Goal: Information Seeking & Learning: Learn about a topic

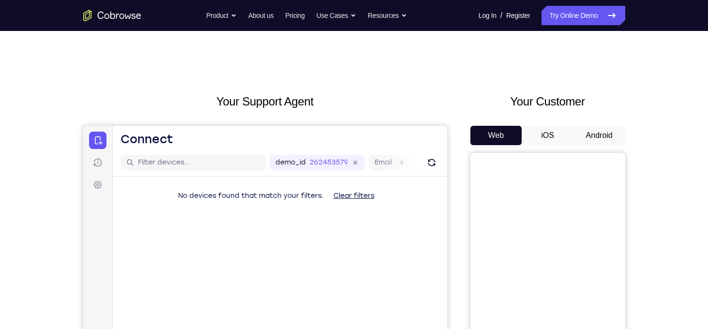
click at [599, 136] on button "Android" at bounding box center [599, 135] width 52 height 19
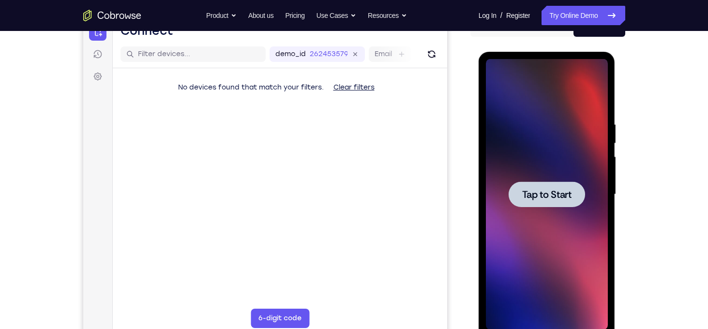
click at [550, 201] on div at bounding box center [547, 194] width 76 height 26
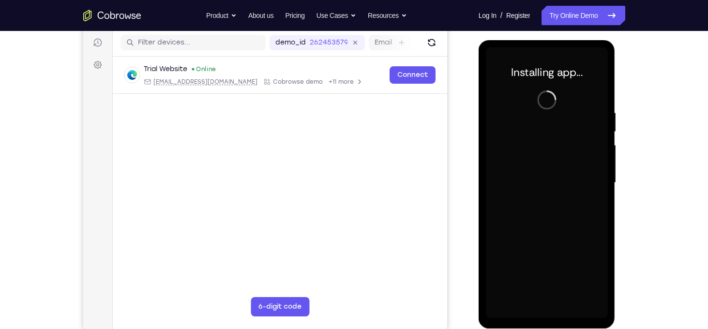
scroll to position [126, 0]
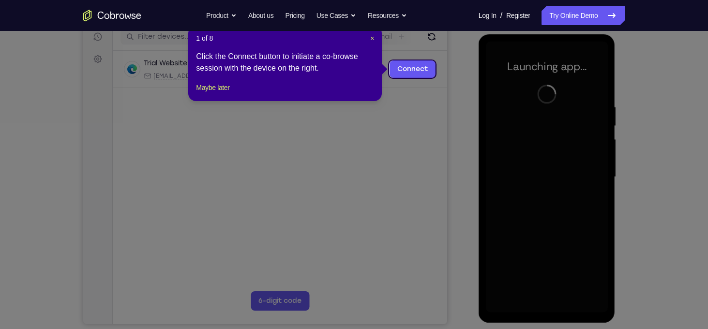
click at [375, 40] on div "1 of 8 × Click the Connect button to initiate a co-browse session with the devi…" at bounding box center [285, 63] width 194 height 75
click at [373, 38] on span "×" at bounding box center [372, 38] width 4 height 8
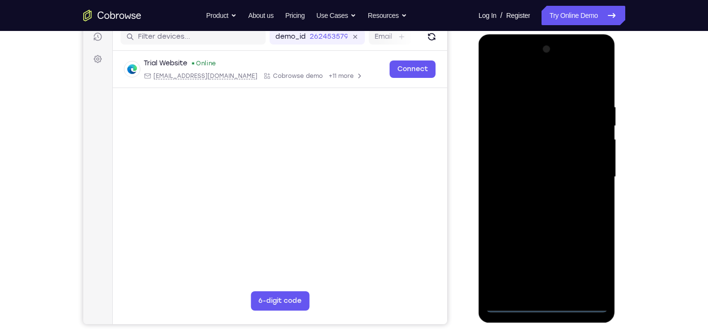
click at [546, 305] on div at bounding box center [547, 177] width 122 height 271
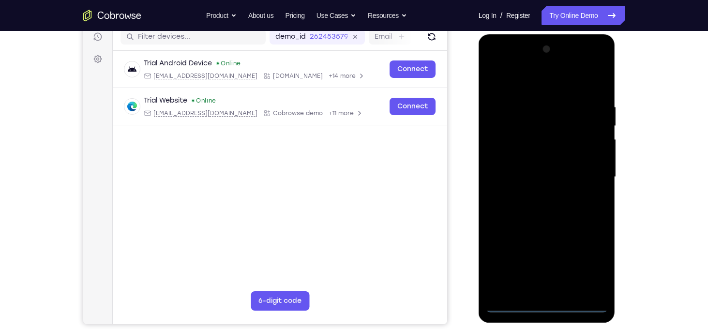
click at [588, 257] on div at bounding box center [547, 177] width 122 height 271
click at [519, 84] on div at bounding box center [547, 177] width 122 height 271
click at [584, 172] on div at bounding box center [547, 177] width 122 height 271
click at [534, 195] on div at bounding box center [547, 177] width 122 height 271
click at [541, 165] on div at bounding box center [547, 177] width 122 height 271
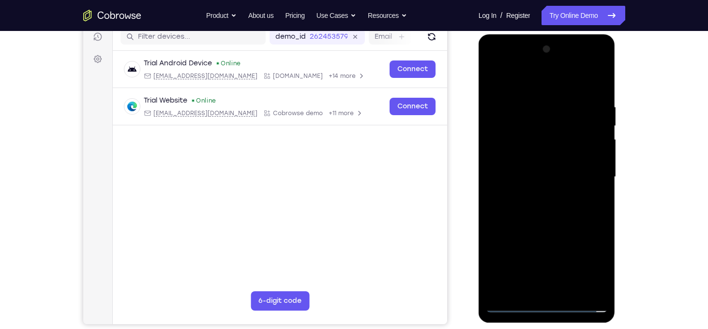
click at [530, 162] on div at bounding box center [547, 177] width 122 height 271
click at [546, 177] on div at bounding box center [547, 177] width 122 height 271
click at [573, 213] on div at bounding box center [547, 177] width 122 height 271
drag, startPoint x: 537, startPoint y: 85, endPoint x: 533, endPoint y: 10, distance: 75.6
click at [533, 34] on html "Online web based iOS Simulators and Android Emulators. Run iPhone, iPad, Mobile…" at bounding box center [548, 179] width 138 height 290
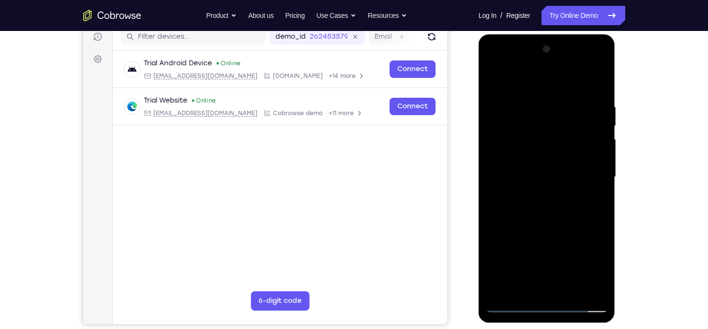
click at [565, 214] on div at bounding box center [547, 177] width 122 height 271
click at [541, 103] on div at bounding box center [547, 177] width 122 height 271
click at [597, 286] on div at bounding box center [547, 177] width 122 height 271
click at [596, 289] on div at bounding box center [547, 177] width 122 height 271
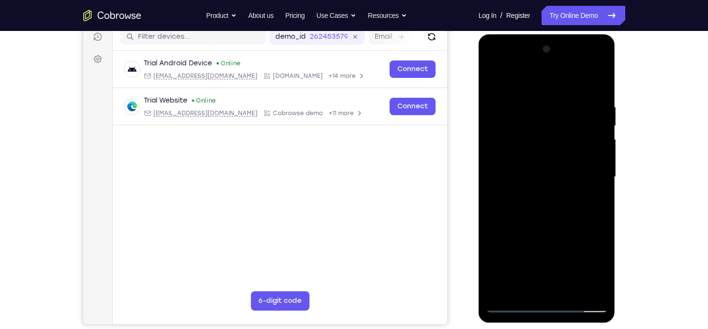
drag, startPoint x: 497, startPoint y: 263, endPoint x: 717, endPoint y: 241, distance: 220.8
click at [616, 241] on html "Online web based iOS Simulators and Android Emulators. Run iPhone, iPad, Mobile…" at bounding box center [548, 179] width 138 height 290
click at [599, 287] on div at bounding box center [547, 177] width 122 height 271
drag, startPoint x: 494, startPoint y: 249, endPoint x: 1193, endPoint y: 260, distance: 699.3
click at [616, 226] on html "Online web based iOS Simulators and Android Emulators. Run iPhone, iPad, Mobile…" at bounding box center [548, 179] width 138 height 290
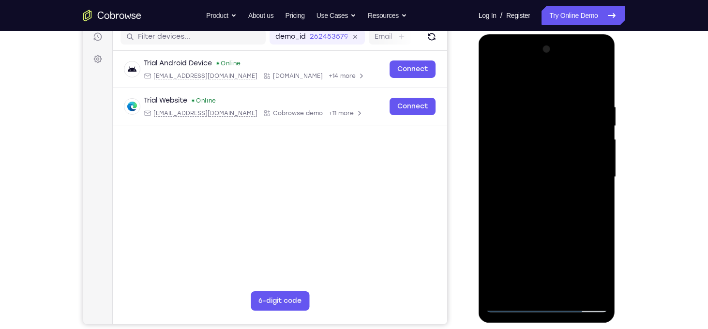
click at [599, 285] on div at bounding box center [547, 177] width 122 height 271
drag, startPoint x: 495, startPoint y: 240, endPoint x: 717, endPoint y: 218, distance: 222.7
click at [616, 218] on html "Online web based iOS Simulators and Android Emulators. Run iPhone, iPad, Mobile…" at bounding box center [548, 179] width 138 height 290
click at [592, 289] on div at bounding box center [547, 177] width 122 height 271
drag, startPoint x: 492, startPoint y: 242, endPoint x: 717, endPoint y: 240, distance: 224.5
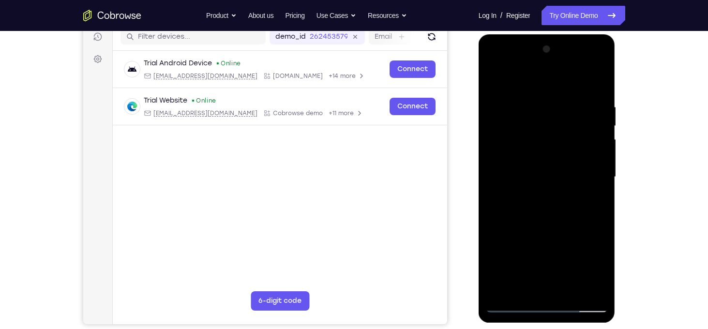
click at [616, 240] on html "Online web based iOS Simulators and Android Emulators. Run iPhone, iPad, Mobile…" at bounding box center [548, 179] width 138 height 290
click at [597, 292] on div at bounding box center [547, 177] width 122 height 271
drag, startPoint x: 496, startPoint y: 239, endPoint x: 680, endPoint y: 260, distance: 185.2
click at [616, 260] on html "Online web based iOS Simulators and Android Emulators. Run iPhone, iPad, Mobile…" at bounding box center [548, 179] width 138 height 290
click at [595, 287] on div at bounding box center [547, 177] width 122 height 271
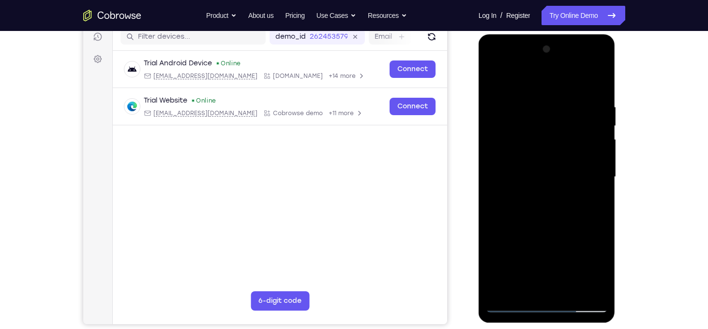
drag, startPoint x: 500, startPoint y: 160, endPoint x: 1193, endPoint y: 169, distance: 693.4
click at [616, 135] on html "Online web based iOS Simulators and Android Emulators. Run iPhone, iPad, Mobile…" at bounding box center [548, 179] width 138 height 290
click at [504, 83] on div at bounding box center [547, 177] width 122 height 271
drag, startPoint x: 499, startPoint y: 115, endPoint x: 1193, endPoint y: 166, distance: 696.2
click at [616, 132] on html "Online web based iOS Simulators and Android Emulators. Run iPhone, iPad, Mobile…" at bounding box center [548, 179] width 138 height 290
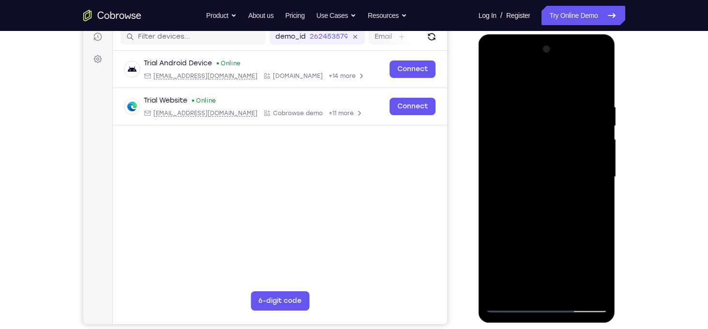
click at [512, 83] on div at bounding box center [547, 177] width 122 height 271
click at [492, 106] on div at bounding box center [547, 177] width 122 height 271
click at [581, 286] on div at bounding box center [547, 177] width 122 height 271
click at [523, 285] on div at bounding box center [547, 177] width 122 height 271
click at [572, 243] on div at bounding box center [547, 177] width 122 height 271
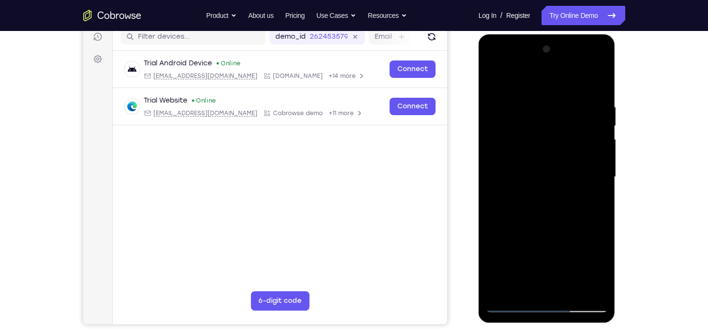
click at [561, 135] on div at bounding box center [547, 177] width 122 height 271
click at [510, 115] on div at bounding box center [547, 177] width 122 height 271
click at [597, 290] on div at bounding box center [547, 177] width 122 height 271
click at [503, 98] on div at bounding box center [547, 177] width 122 height 271
click at [494, 79] on div at bounding box center [547, 177] width 122 height 271
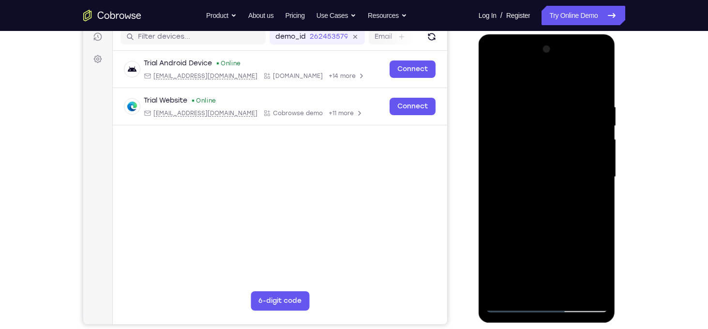
click at [600, 116] on div at bounding box center [547, 177] width 122 height 271
click at [598, 172] on div at bounding box center [547, 177] width 122 height 271
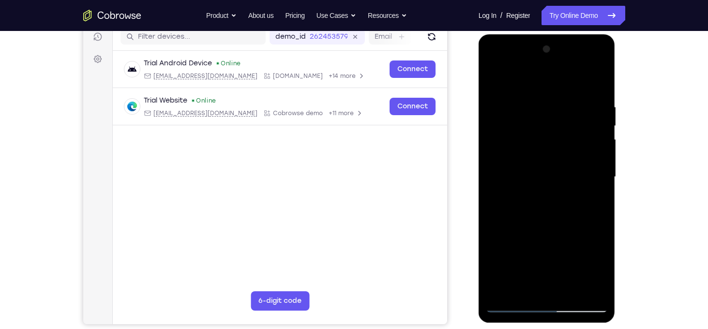
click at [500, 166] on div at bounding box center [547, 177] width 122 height 271
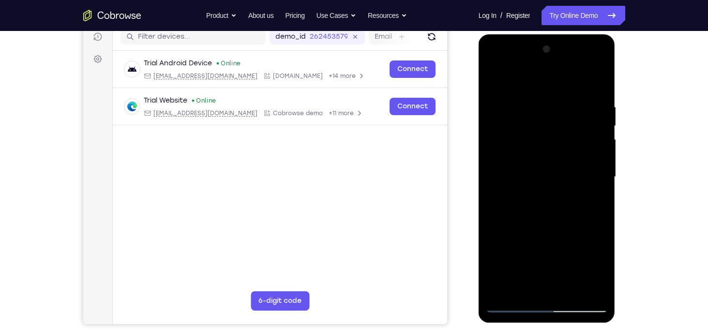
click at [498, 164] on div at bounding box center [547, 177] width 122 height 271
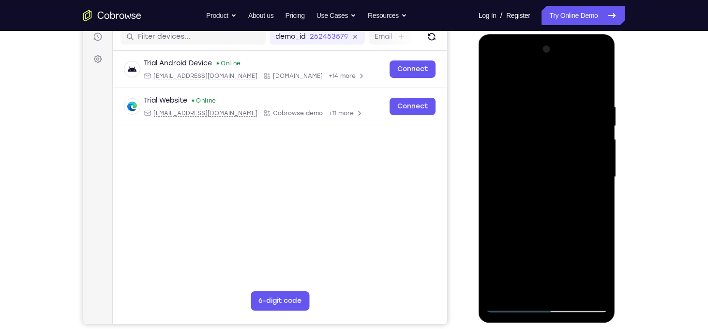
click at [595, 149] on div at bounding box center [547, 177] width 122 height 271
click at [604, 107] on div at bounding box center [547, 177] width 122 height 271
click at [498, 141] on div at bounding box center [547, 177] width 122 height 271
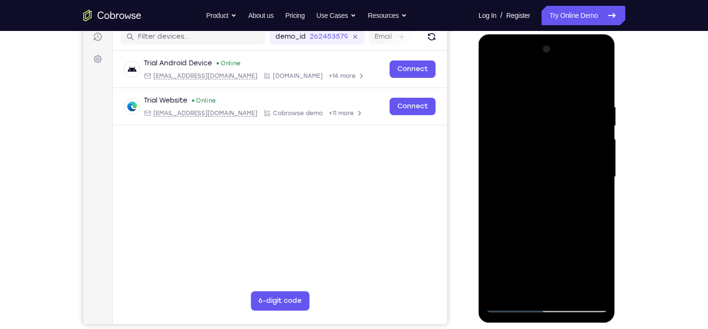
click at [498, 141] on div at bounding box center [547, 177] width 122 height 271
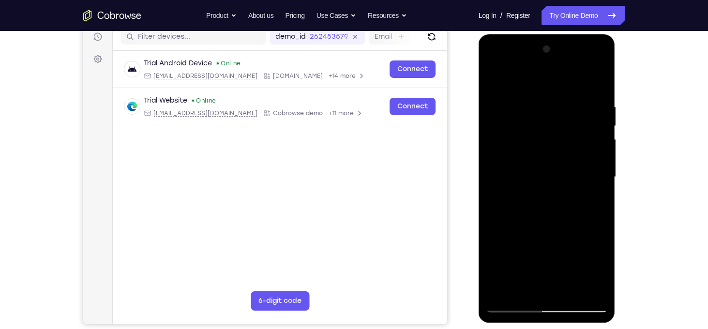
click at [498, 141] on div at bounding box center [547, 177] width 122 height 271
click at [602, 143] on div at bounding box center [547, 177] width 122 height 271
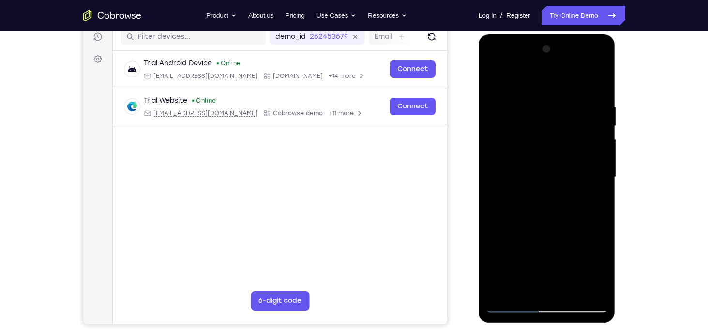
click at [602, 143] on div at bounding box center [547, 177] width 122 height 271
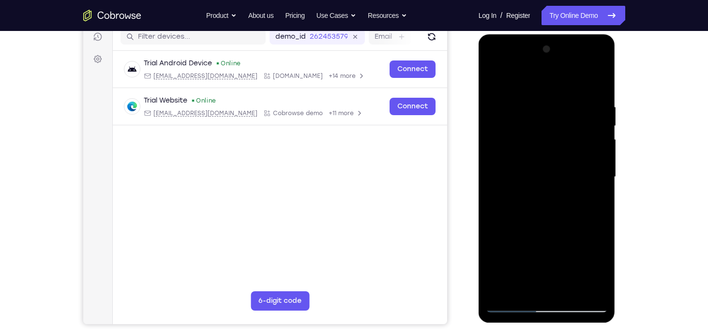
click at [602, 143] on div at bounding box center [547, 177] width 122 height 271
click at [500, 136] on div at bounding box center [547, 177] width 122 height 271
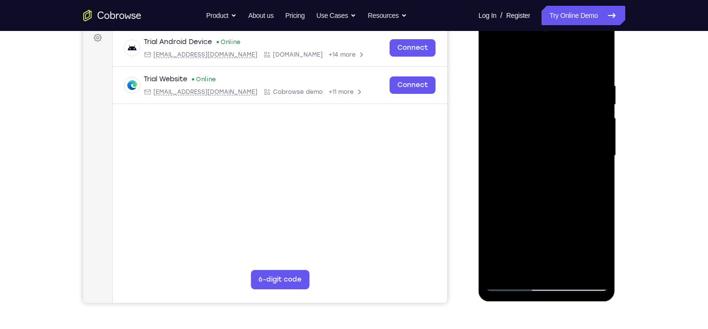
scroll to position [147, 0]
click at [496, 149] on div at bounding box center [547, 155] width 122 height 271
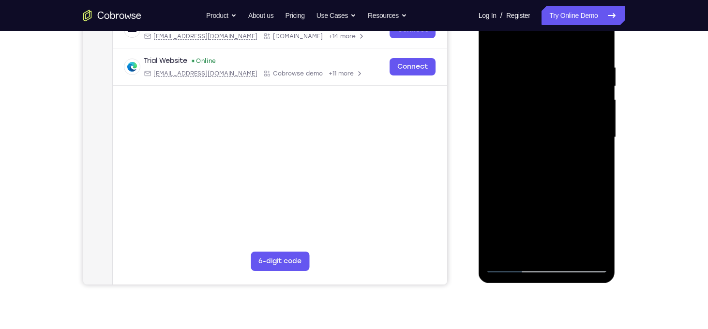
scroll to position [135, 0]
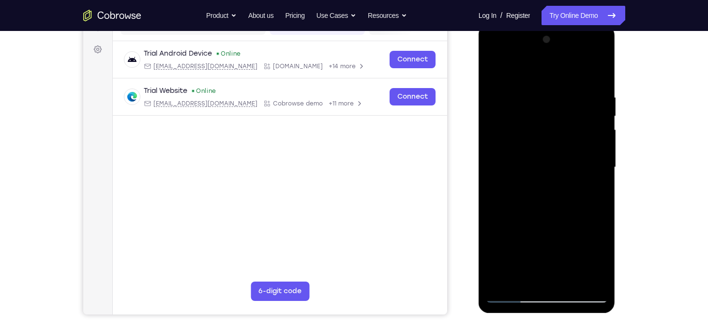
click at [599, 124] on div at bounding box center [547, 167] width 122 height 271
click at [599, 130] on div at bounding box center [547, 167] width 122 height 271
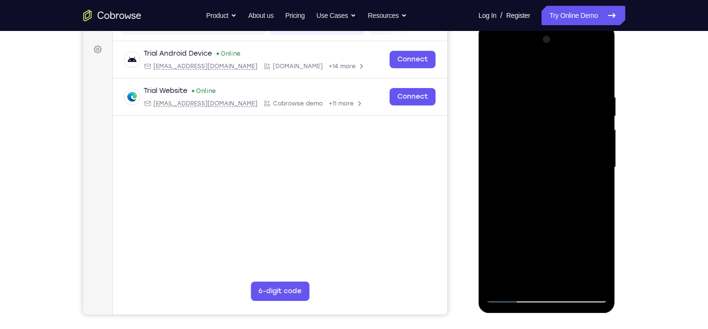
click at [599, 130] on div at bounding box center [547, 167] width 122 height 271
click at [603, 150] on div at bounding box center [547, 167] width 122 height 271
click at [603, 158] on div at bounding box center [547, 167] width 122 height 271
click at [595, 279] on div at bounding box center [547, 167] width 122 height 271
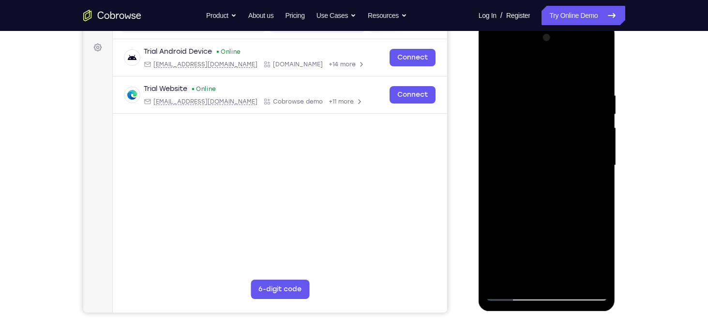
scroll to position [137, 0]
click at [500, 194] on div at bounding box center [547, 165] width 122 height 271
click at [601, 180] on div at bounding box center [547, 165] width 122 height 271
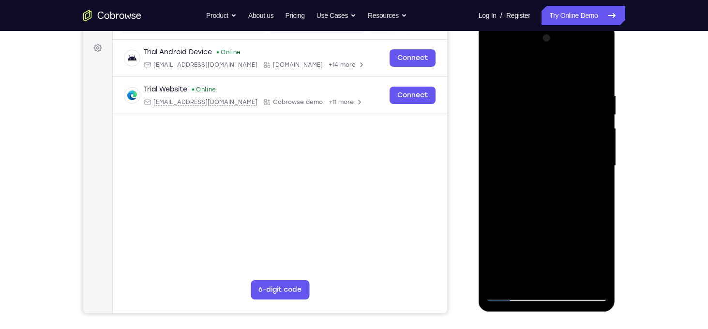
click at [601, 180] on div at bounding box center [547, 165] width 122 height 271
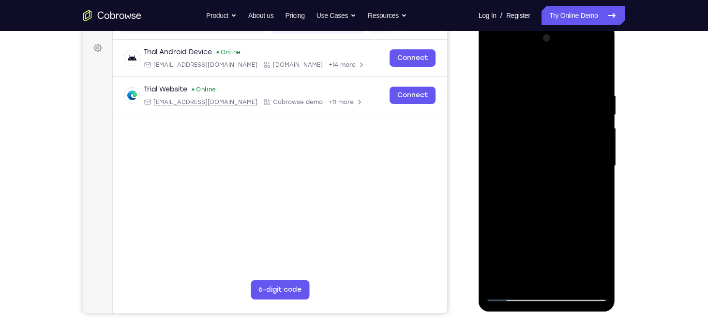
click at [595, 72] on div at bounding box center [547, 165] width 122 height 271
click at [598, 70] on div at bounding box center [547, 165] width 122 height 271
click at [500, 120] on div at bounding box center [547, 165] width 122 height 271
click at [502, 91] on div at bounding box center [547, 165] width 122 height 271
click at [495, 72] on div at bounding box center [547, 165] width 122 height 271
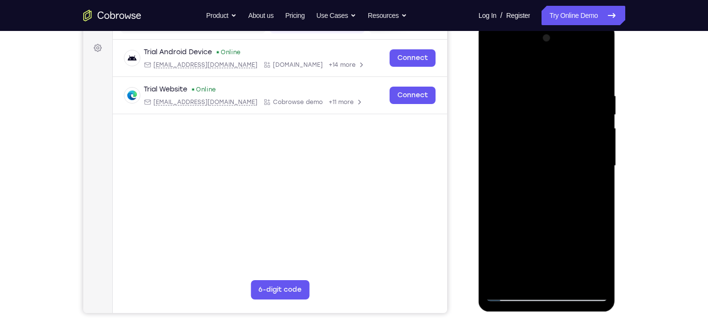
click at [529, 80] on div at bounding box center [547, 165] width 122 height 271
click at [564, 84] on div at bounding box center [547, 165] width 122 height 271
click at [496, 69] on div at bounding box center [547, 165] width 122 height 271
click at [571, 283] on div at bounding box center [547, 165] width 122 height 271
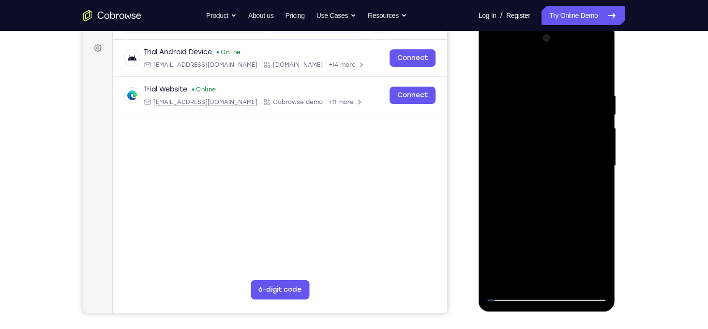
click at [562, 213] on div at bounding box center [547, 165] width 122 height 271
click at [495, 65] on div at bounding box center [547, 165] width 122 height 271
drag, startPoint x: 546, startPoint y: 93, endPoint x: 530, endPoint y: 280, distance: 187.5
click at [530, 280] on div at bounding box center [547, 165] width 122 height 271
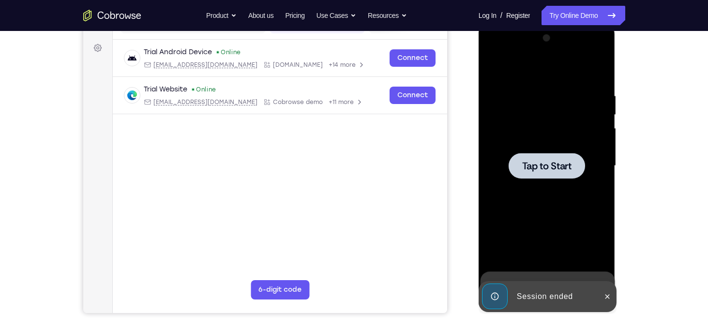
click at [555, 180] on div at bounding box center [547, 165] width 122 height 271
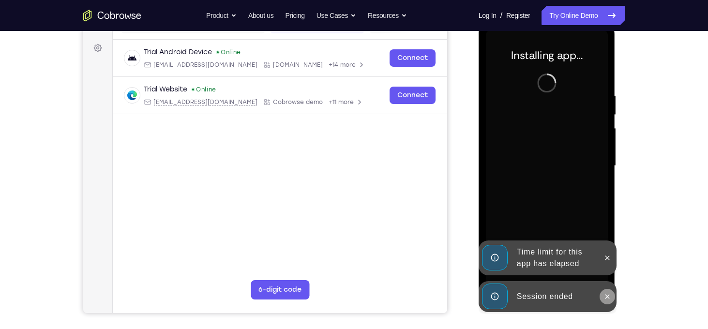
click at [606, 301] on button at bounding box center [607, 296] width 15 height 15
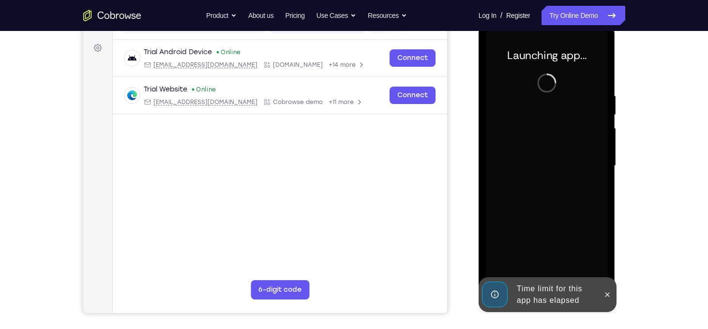
click at [606, 301] on button at bounding box center [607, 294] width 15 height 15
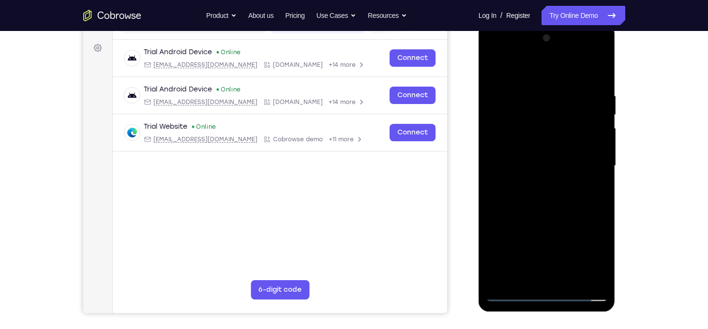
click at [546, 292] on div at bounding box center [547, 165] width 122 height 271
click at [586, 250] on div at bounding box center [547, 165] width 122 height 271
click at [517, 74] on div at bounding box center [547, 165] width 122 height 271
click at [591, 165] on div at bounding box center [547, 165] width 122 height 271
click at [538, 185] on div at bounding box center [547, 165] width 122 height 271
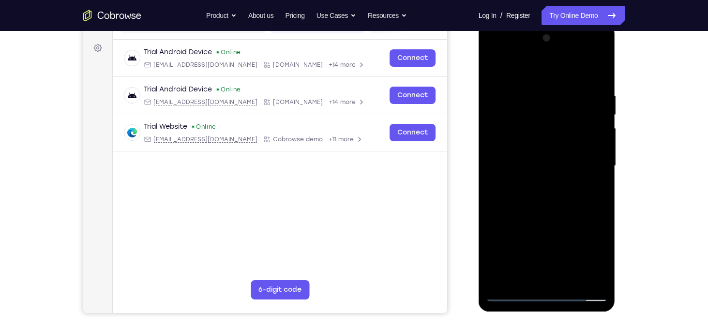
click at [529, 147] on div at bounding box center [547, 165] width 122 height 271
click at [534, 159] on div at bounding box center [547, 165] width 122 height 271
click at [544, 147] on div at bounding box center [547, 165] width 122 height 271
click at [600, 66] on div at bounding box center [547, 165] width 122 height 271
click at [496, 72] on div at bounding box center [547, 165] width 122 height 271
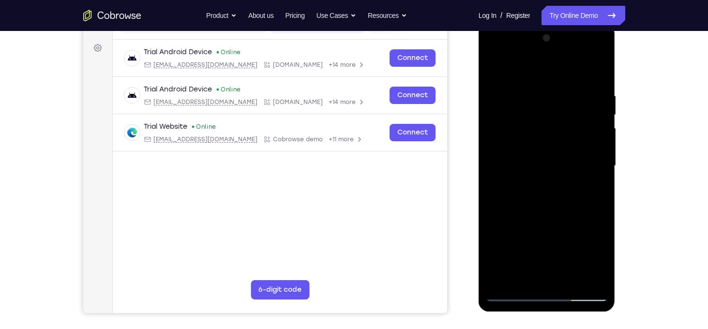
click at [570, 280] on div at bounding box center [547, 165] width 122 height 271
click at [548, 219] on div at bounding box center [547, 165] width 122 height 271
click at [496, 66] on div at bounding box center [547, 165] width 122 height 271
click at [533, 90] on div at bounding box center [547, 165] width 122 height 271
click at [589, 168] on div at bounding box center [547, 165] width 122 height 271
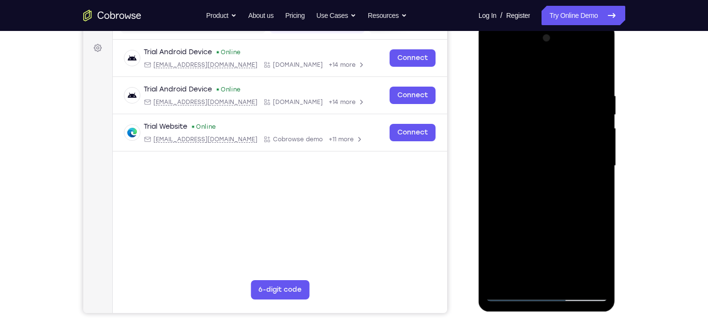
click at [596, 120] on div at bounding box center [547, 165] width 122 height 271
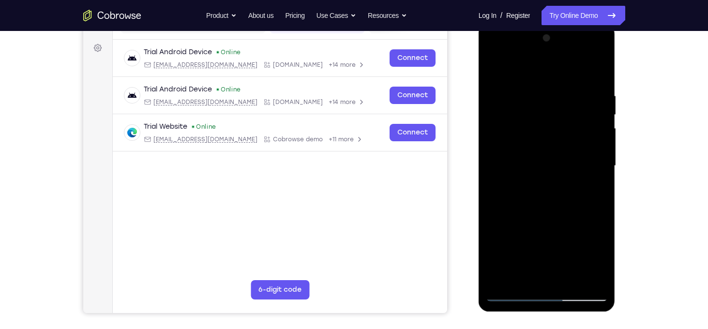
click at [596, 120] on div at bounding box center [547, 165] width 122 height 271
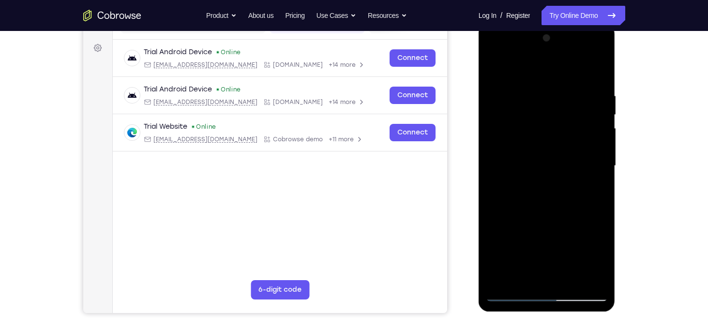
click at [596, 120] on div at bounding box center [547, 165] width 122 height 271
click at [502, 74] on div at bounding box center [547, 165] width 122 height 271
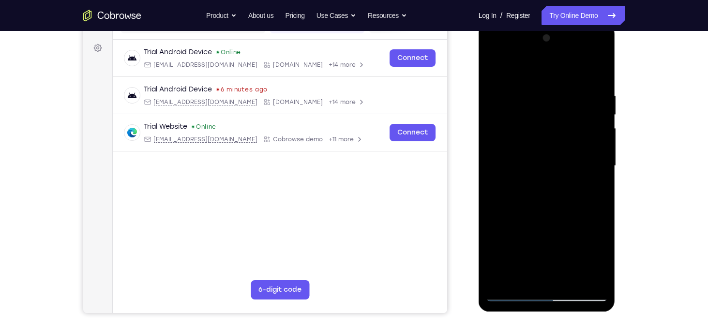
click at [586, 190] on div at bounding box center [547, 165] width 122 height 271
click at [495, 69] on div at bounding box center [547, 165] width 122 height 271
click at [495, 68] on div at bounding box center [547, 165] width 122 height 271
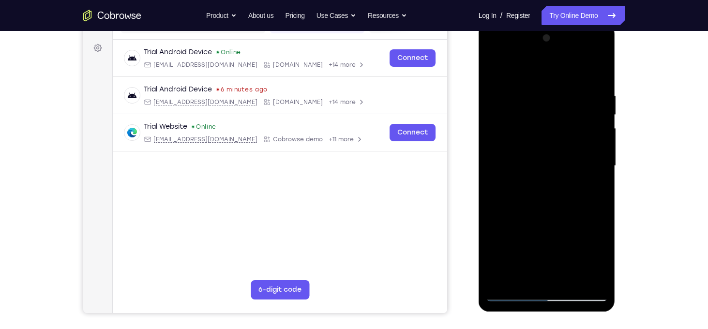
click at [591, 131] on div at bounding box center [547, 165] width 122 height 271
click at [593, 145] on div at bounding box center [547, 165] width 122 height 271
click at [493, 172] on div at bounding box center [547, 165] width 122 height 271
click at [599, 201] on div at bounding box center [547, 165] width 122 height 271
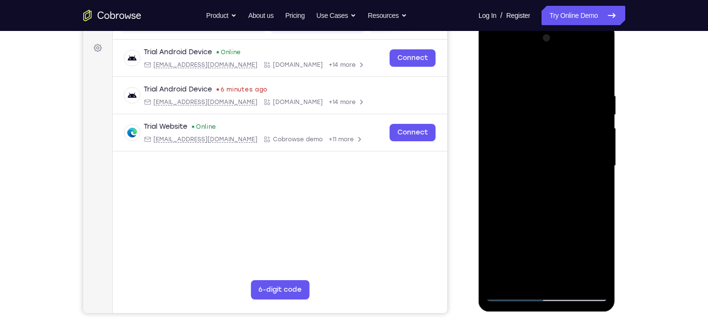
click at [580, 187] on div at bounding box center [547, 165] width 122 height 271
click at [595, 186] on div at bounding box center [547, 165] width 122 height 271
click at [596, 174] on div at bounding box center [547, 165] width 122 height 271
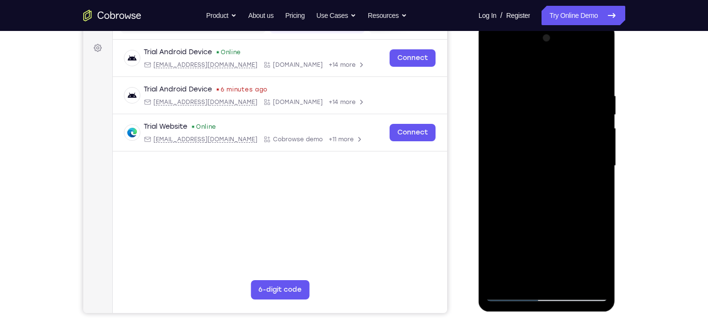
click at [596, 174] on div at bounding box center [547, 165] width 122 height 271
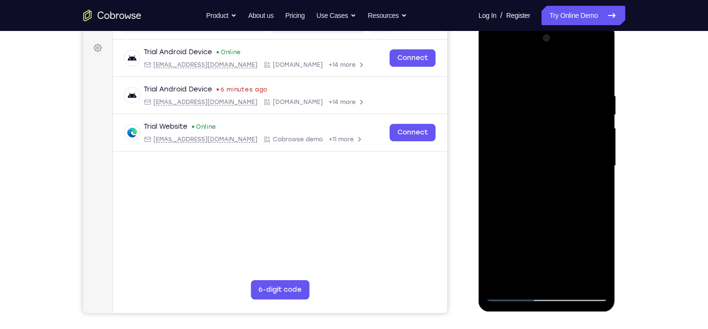
click at [596, 174] on div at bounding box center [547, 165] width 122 height 271
click at [599, 174] on div at bounding box center [547, 165] width 122 height 271
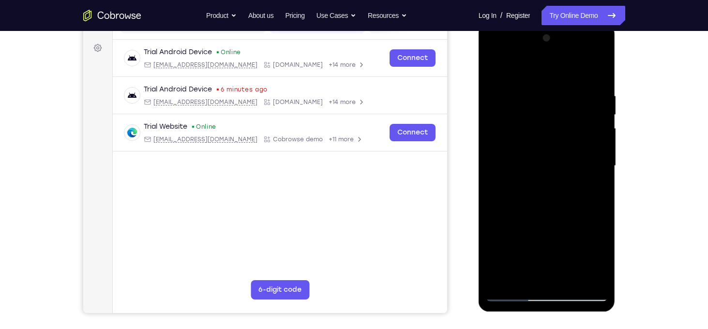
click at [599, 174] on div at bounding box center [547, 165] width 122 height 271
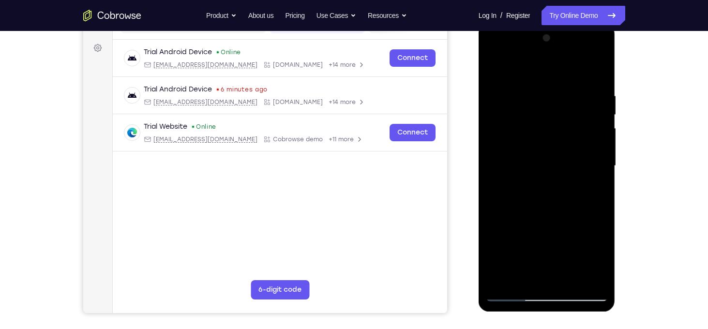
click at [599, 174] on div at bounding box center [547, 165] width 122 height 271
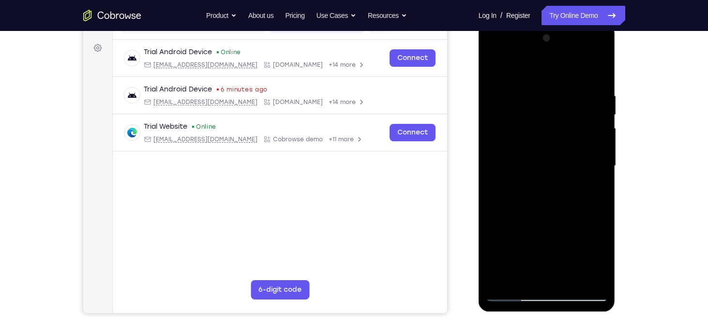
click at [495, 153] on div at bounding box center [547, 165] width 122 height 271
click at [583, 273] on div at bounding box center [547, 165] width 122 height 271
click at [585, 166] on div at bounding box center [547, 165] width 122 height 271
click at [591, 166] on div at bounding box center [547, 165] width 122 height 271
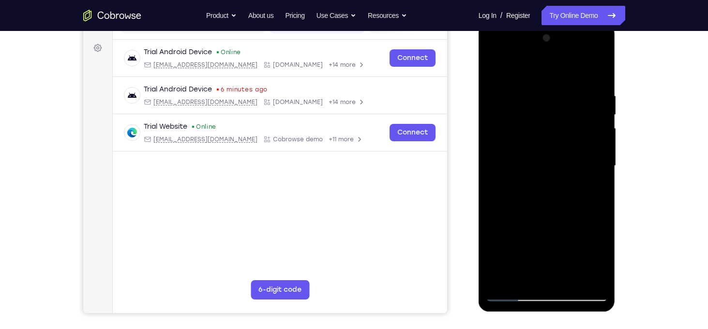
click at [594, 166] on div at bounding box center [547, 165] width 122 height 271
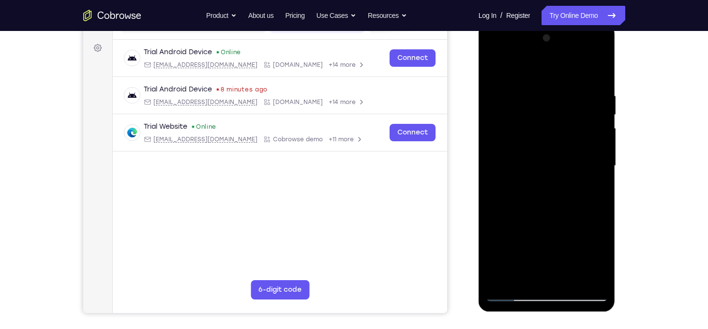
click at [594, 166] on div at bounding box center [547, 165] width 122 height 271
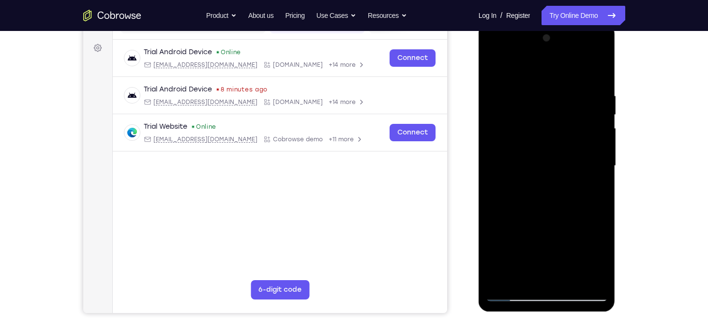
click at [497, 171] on div at bounding box center [547, 165] width 122 height 271
click at [585, 151] on div at bounding box center [547, 165] width 122 height 271
click at [592, 153] on div at bounding box center [547, 165] width 122 height 271
click at [604, 139] on div at bounding box center [547, 165] width 122 height 271
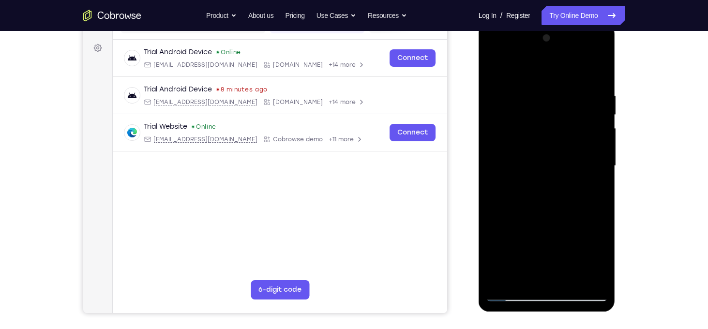
click at [599, 139] on div at bounding box center [547, 165] width 122 height 271
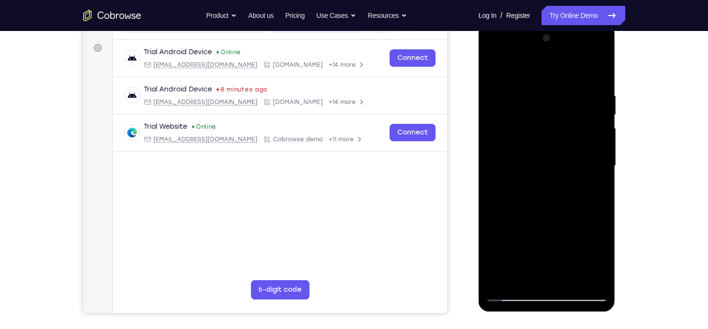
click at [599, 139] on div at bounding box center [547, 165] width 122 height 271
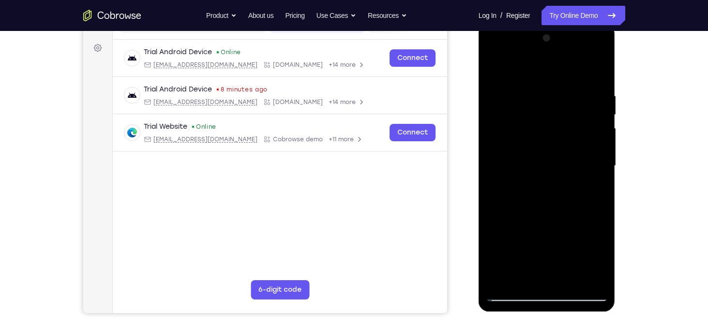
click at [599, 139] on div at bounding box center [547, 165] width 122 height 271
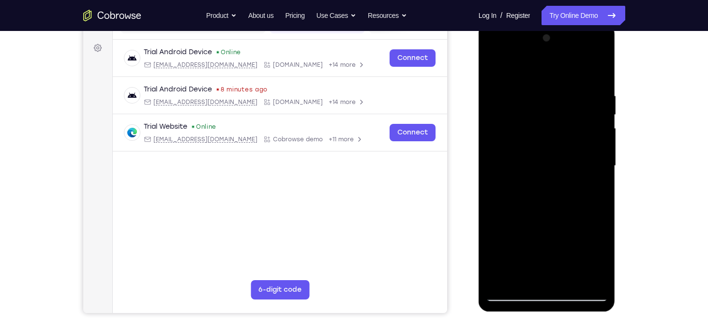
click at [599, 139] on div at bounding box center [547, 165] width 122 height 271
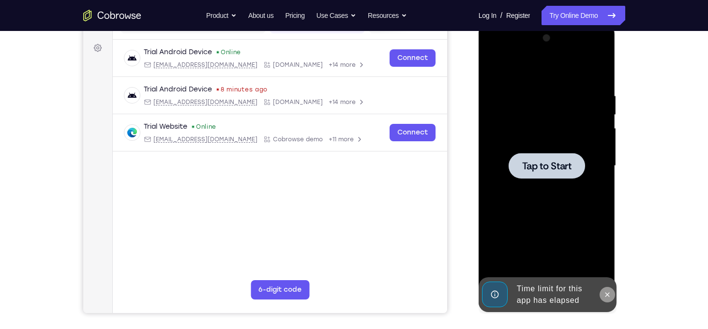
click at [606, 295] on icon at bounding box center [607, 294] width 4 height 4
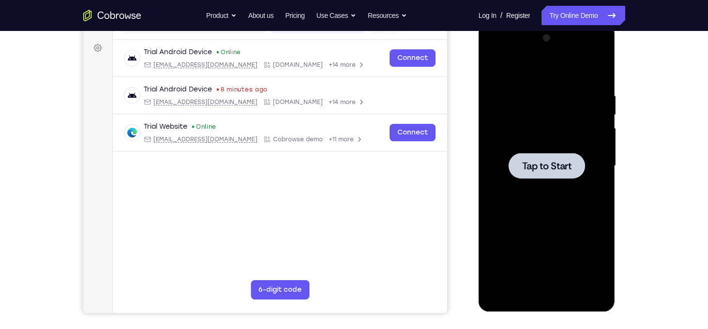
click at [563, 172] on div at bounding box center [547, 166] width 76 height 26
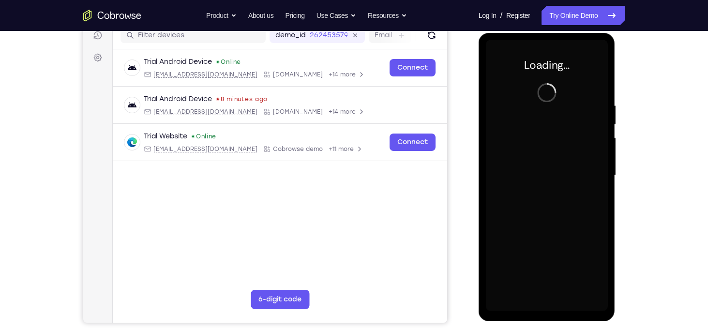
scroll to position [125, 0]
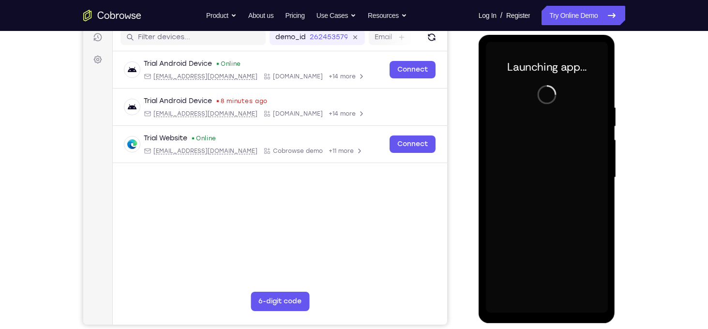
click at [548, 310] on div at bounding box center [547, 177] width 122 height 271
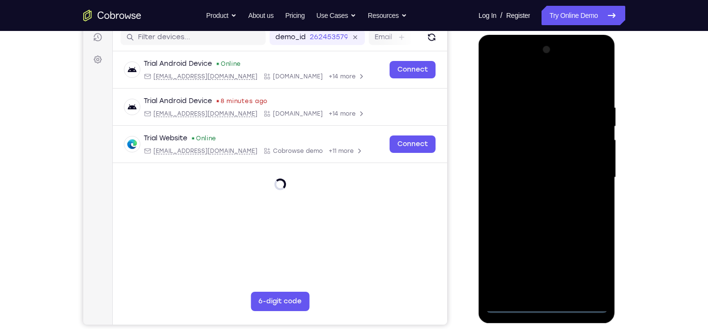
click at [587, 267] on div at bounding box center [547, 177] width 122 height 271
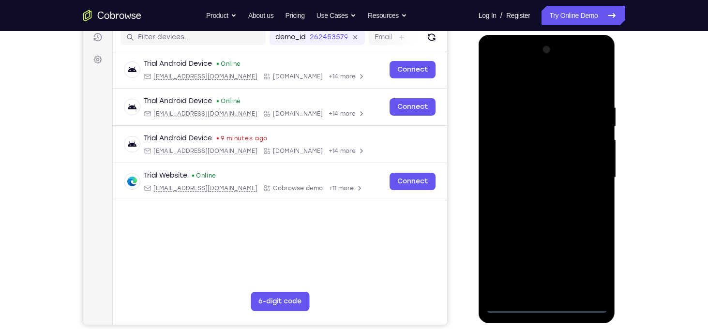
click at [506, 79] on div at bounding box center [547, 177] width 122 height 271
click at [587, 174] on div at bounding box center [547, 177] width 122 height 271
click at [537, 195] on div at bounding box center [547, 177] width 122 height 271
click at [540, 165] on div at bounding box center [547, 177] width 122 height 271
click at [539, 160] on div at bounding box center [547, 177] width 122 height 271
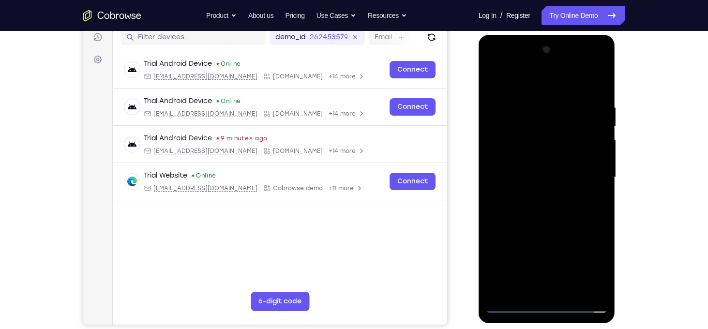
click at [554, 178] on div at bounding box center [547, 177] width 122 height 271
click at [574, 220] on div at bounding box center [547, 177] width 122 height 271
drag, startPoint x: 553, startPoint y: 87, endPoint x: 555, endPoint y: 31, distance: 55.7
click at [555, 35] on html "Online web based iOS Simulators and Android Emulators. Run iPhone, iPad, Mobile…" at bounding box center [548, 180] width 138 height 290
click at [554, 228] on div at bounding box center [547, 177] width 122 height 271
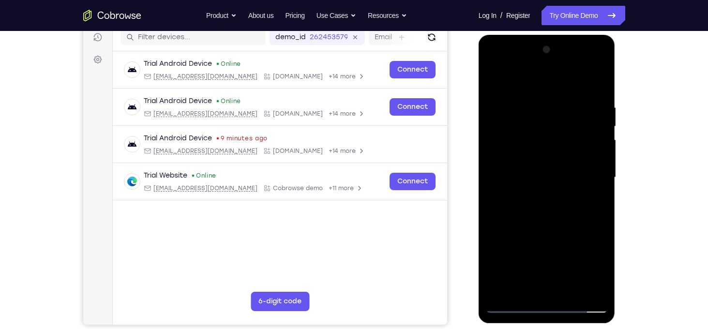
click at [554, 228] on div at bounding box center [547, 177] width 122 height 271
drag, startPoint x: 554, startPoint y: 228, endPoint x: 556, endPoint y: 150, distance: 78.9
click at [556, 150] on div at bounding box center [547, 177] width 122 height 271
click at [605, 138] on div at bounding box center [547, 177] width 122 height 271
click at [602, 139] on div at bounding box center [547, 177] width 122 height 271
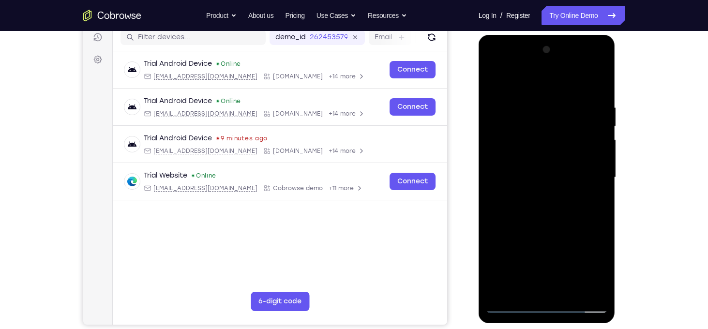
drag, startPoint x: 569, startPoint y: 155, endPoint x: 554, endPoint y: 243, distance: 89.7
click at [554, 243] on div at bounding box center [547, 177] width 122 height 271
click at [495, 219] on div at bounding box center [547, 177] width 122 height 271
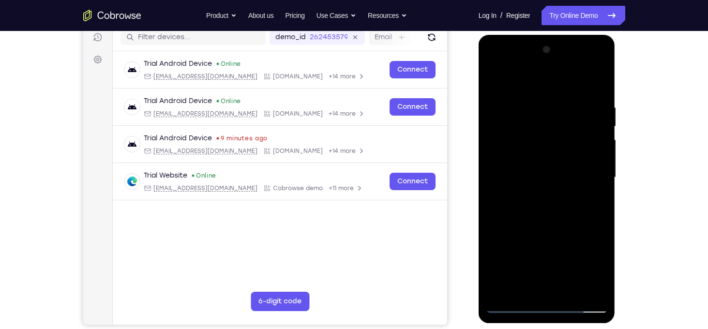
click at [495, 219] on div at bounding box center [547, 177] width 122 height 271
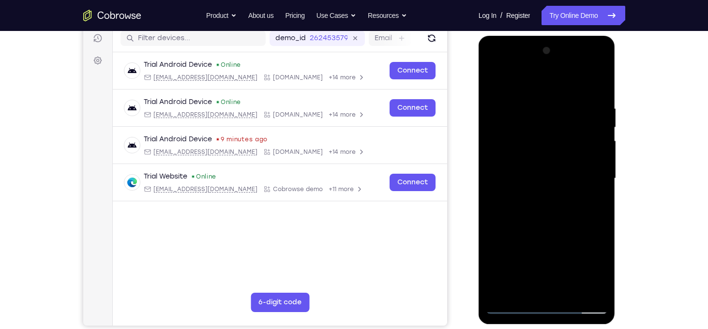
drag, startPoint x: 538, startPoint y: 229, endPoint x: 540, endPoint y: 177, distance: 52.8
click at [540, 177] on div at bounding box center [547, 178] width 122 height 271
drag, startPoint x: 578, startPoint y: 193, endPoint x: 564, endPoint y: 223, distance: 33.8
click at [564, 223] on div at bounding box center [547, 178] width 122 height 271
click at [600, 201] on div at bounding box center [547, 178] width 122 height 271
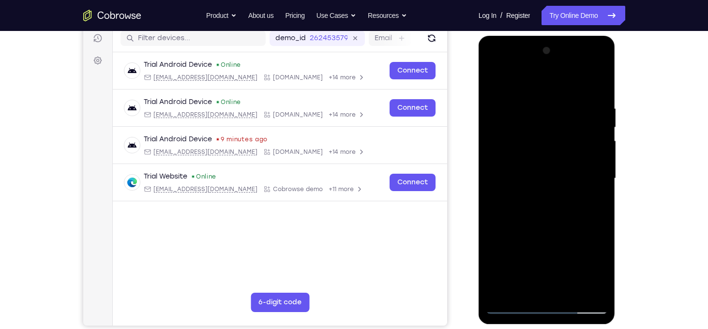
drag, startPoint x: 562, startPoint y: 238, endPoint x: 564, endPoint y: 216, distance: 21.8
click at [564, 216] on div at bounding box center [547, 178] width 122 height 271
click at [601, 182] on div at bounding box center [547, 178] width 122 height 271
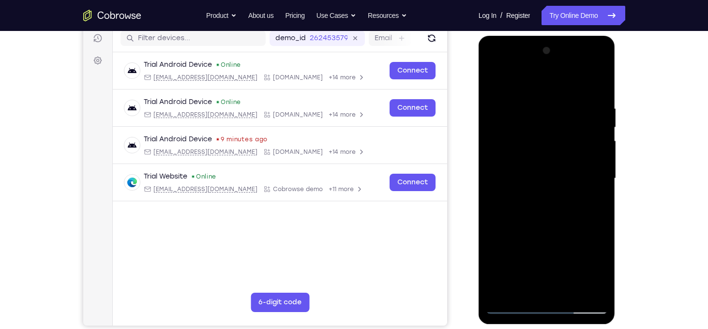
click at [601, 182] on div at bounding box center [547, 178] width 122 height 271
drag, startPoint x: 564, startPoint y: 156, endPoint x: 559, endPoint y: 274, distance: 118.2
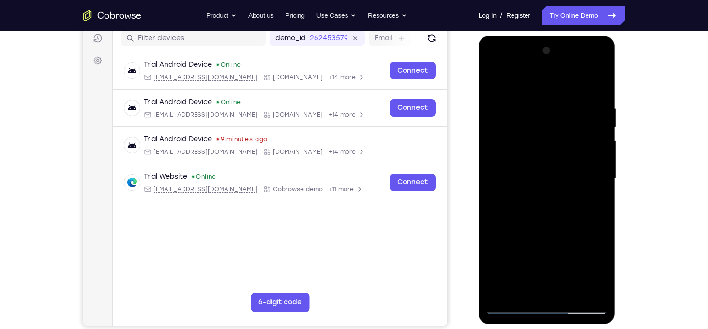
click at [559, 274] on div at bounding box center [547, 178] width 122 height 271
click at [537, 106] on div at bounding box center [547, 178] width 122 height 271
click at [595, 152] on div at bounding box center [547, 178] width 122 height 271
click at [600, 152] on div at bounding box center [547, 178] width 122 height 271
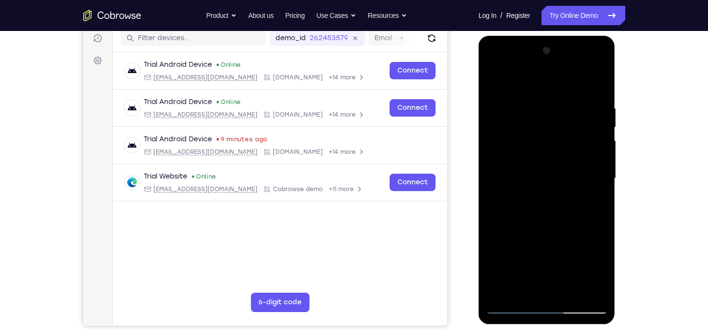
click at [600, 152] on div at bounding box center [547, 178] width 122 height 271
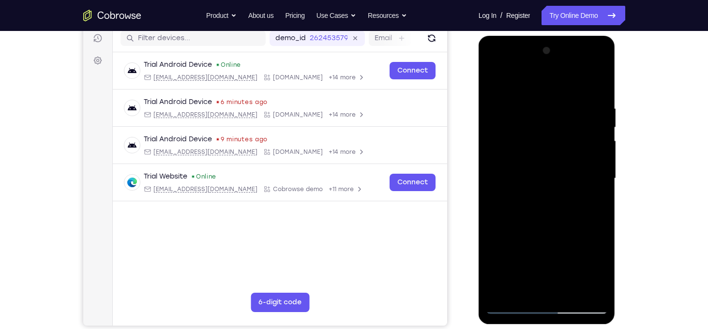
click at [600, 152] on div at bounding box center [547, 178] width 122 height 271
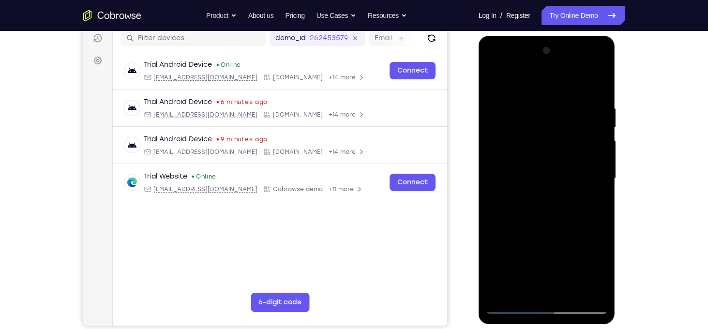
click at [600, 152] on div at bounding box center [547, 178] width 122 height 271
click at [492, 206] on div at bounding box center [547, 178] width 122 height 271
click at [597, 177] on div at bounding box center [547, 178] width 122 height 271
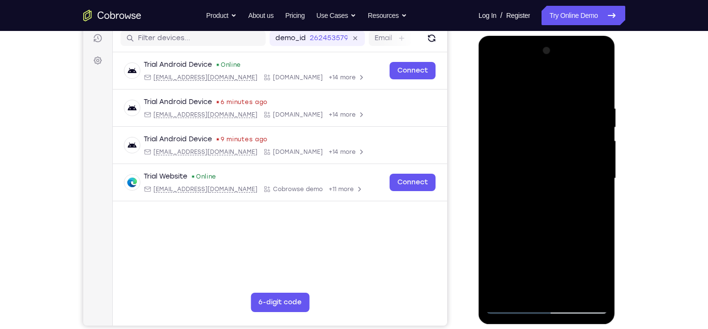
click at [597, 177] on div at bounding box center [547, 178] width 122 height 271
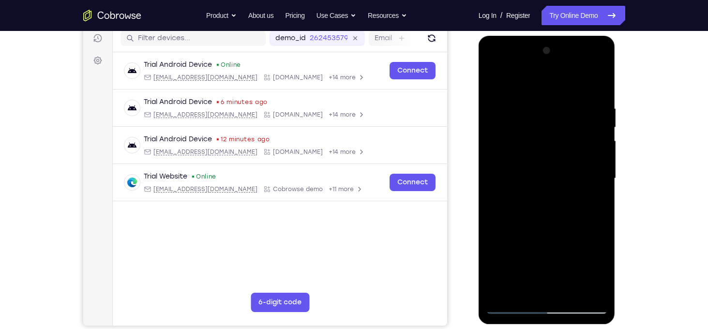
click at [597, 177] on div at bounding box center [547, 178] width 122 height 271
click at [599, 188] on div at bounding box center [547, 178] width 122 height 271
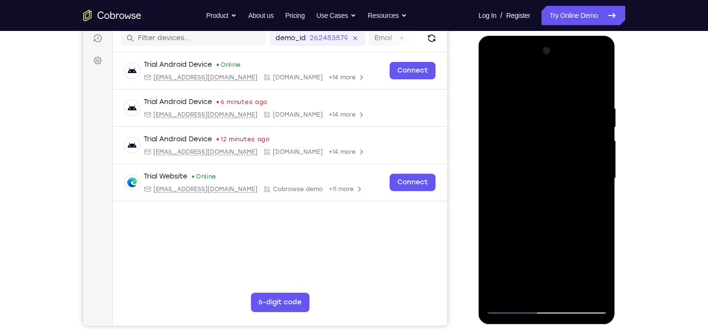
click at [599, 188] on div at bounding box center [547, 178] width 122 height 271
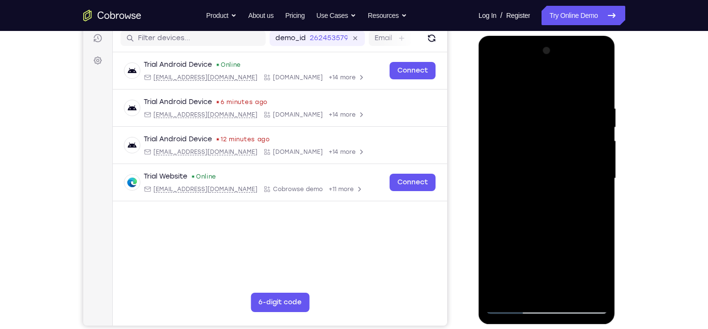
click at [589, 187] on div at bounding box center [547, 178] width 122 height 271
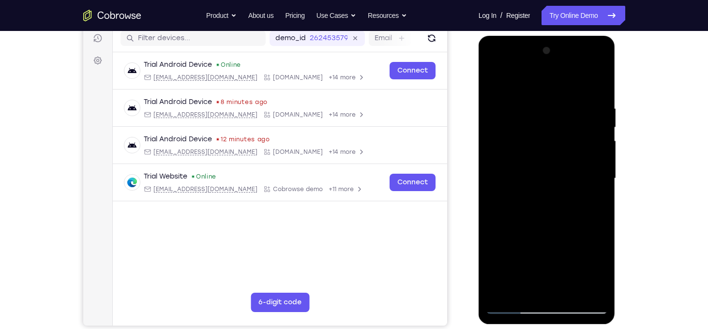
click at [598, 179] on div at bounding box center [547, 178] width 122 height 271
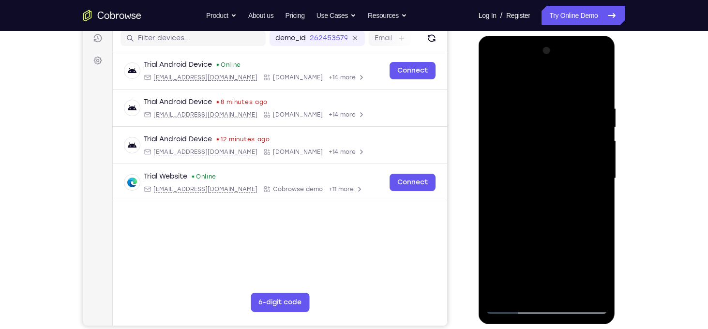
click at [598, 179] on div at bounding box center [547, 178] width 122 height 271
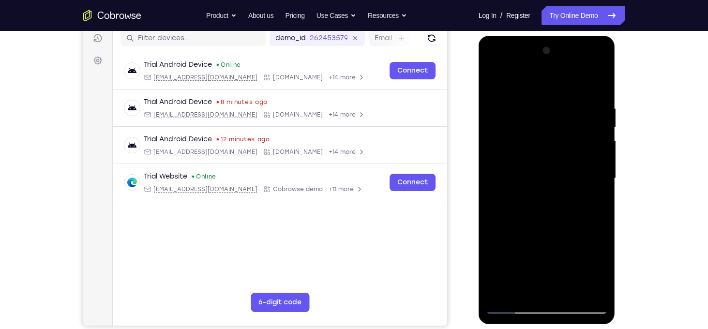
click at [598, 179] on div at bounding box center [547, 178] width 122 height 271
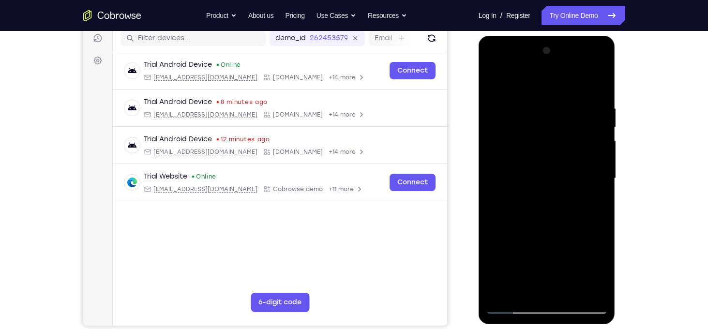
click at [598, 179] on div at bounding box center [547, 178] width 122 height 271
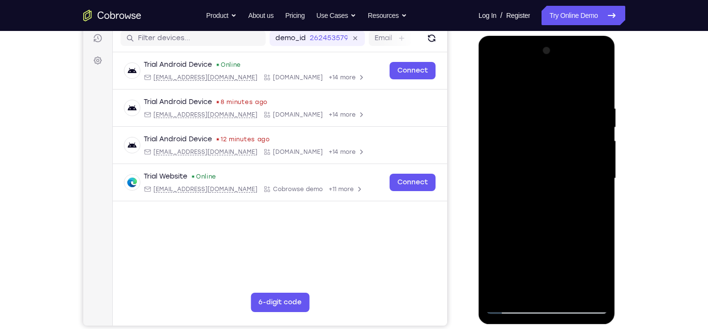
click at [598, 179] on div at bounding box center [547, 178] width 122 height 271
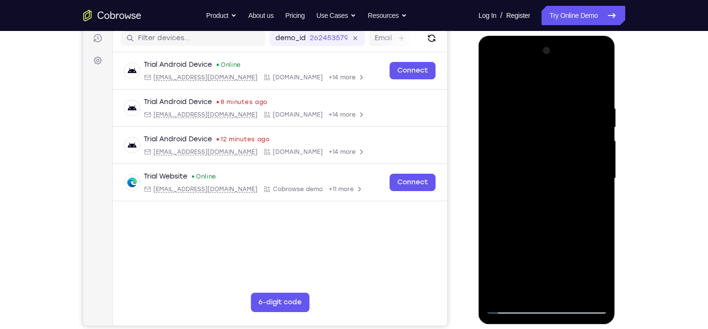
click at [598, 179] on div at bounding box center [547, 178] width 122 height 271
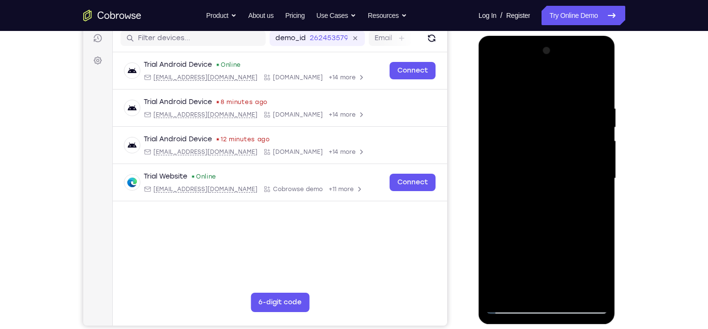
click at [598, 179] on div at bounding box center [547, 178] width 122 height 271
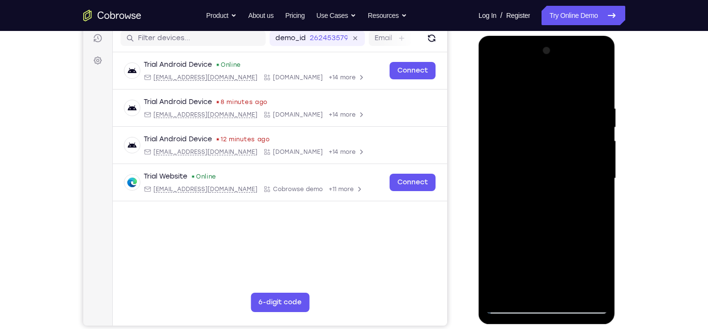
click at [593, 113] on div at bounding box center [547, 178] width 122 height 271
click at [596, 116] on div at bounding box center [547, 178] width 122 height 271
click at [599, 120] on div at bounding box center [547, 178] width 122 height 271
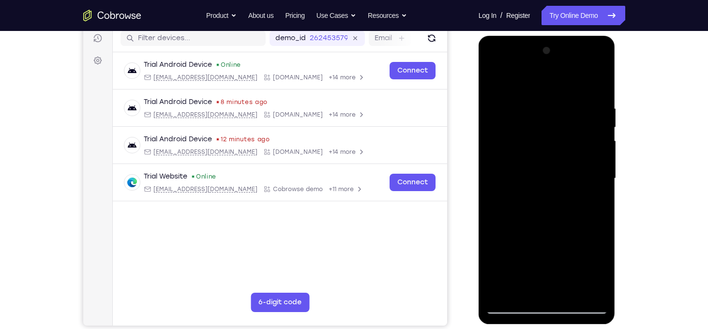
click at [490, 165] on div at bounding box center [547, 178] width 122 height 271
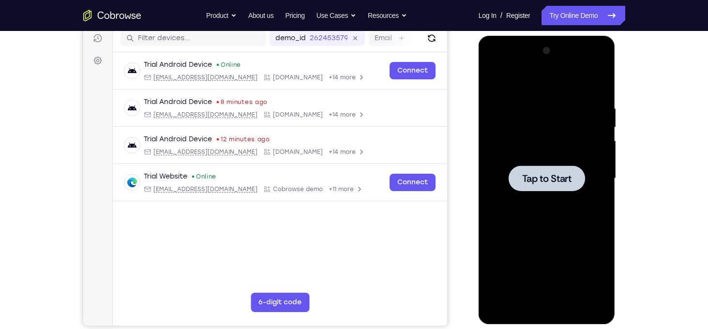
click at [562, 180] on span "Tap to Start" at bounding box center [546, 179] width 49 height 10
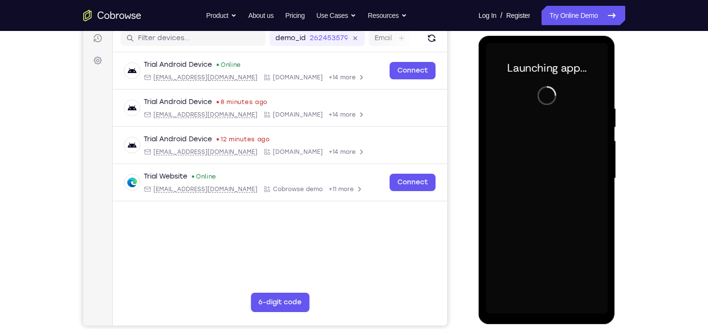
click at [548, 307] on div at bounding box center [547, 178] width 122 height 271
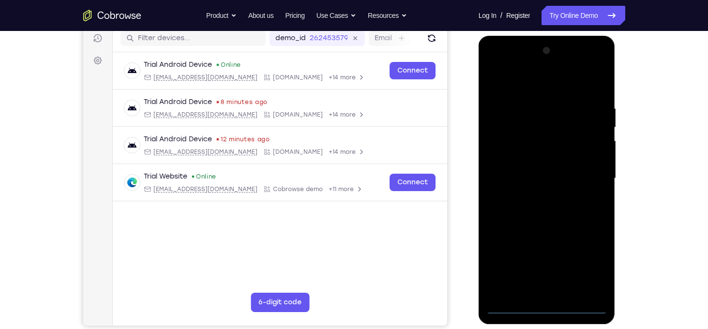
click at [547, 310] on div at bounding box center [547, 178] width 122 height 271
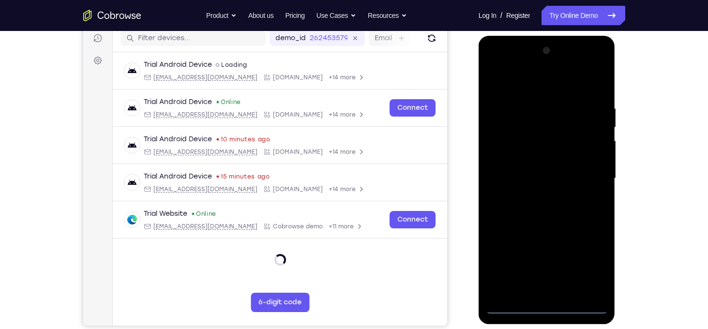
click at [594, 274] on div at bounding box center [547, 178] width 122 height 271
click at [507, 78] on div at bounding box center [547, 178] width 122 height 271
click at [588, 174] on div at bounding box center [547, 178] width 122 height 271
click at [537, 280] on div at bounding box center [547, 178] width 122 height 271
click at [537, 198] on div at bounding box center [547, 178] width 122 height 271
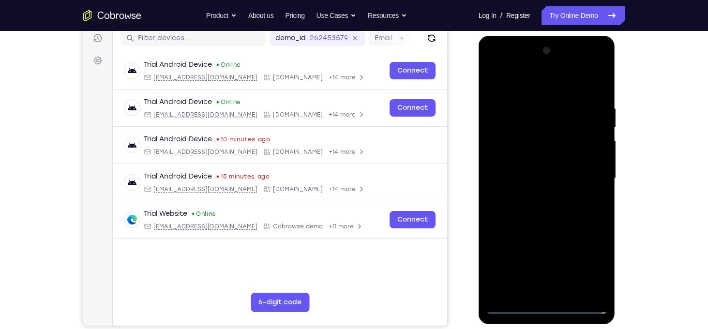
click at [533, 170] on div at bounding box center [547, 178] width 122 height 271
click at [534, 162] on div at bounding box center [547, 178] width 122 height 271
click at [554, 179] on div at bounding box center [547, 178] width 122 height 271
click at [570, 219] on div at bounding box center [547, 178] width 122 height 271
drag, startPoint x: 536, startPoint y: 91, endPoint x: 534, endPoint y: 21, distance: 70.2
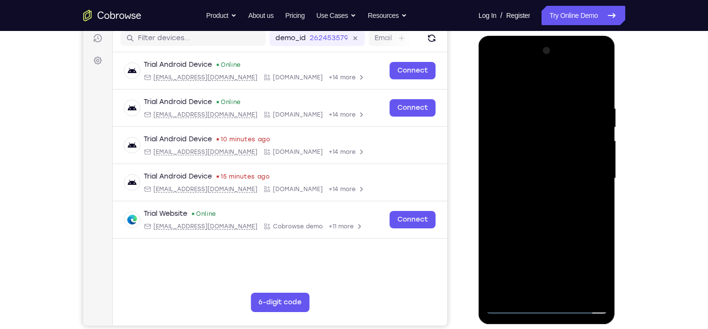
click at [534, 36] on html "Online web based iOS Simulators and Android Emulators. Run iPhone, iPad, Mobile…" at bounding box center [548, 181] width 138 height 290
click at [563, 198] on div at bounding box center [547, 178] width 122 height 271
click at [534, 104] on div at bounding box center [547, 178] width 122 height 271
click at [601, 141] on div at bounding box center [547, 178] width 122 height 271
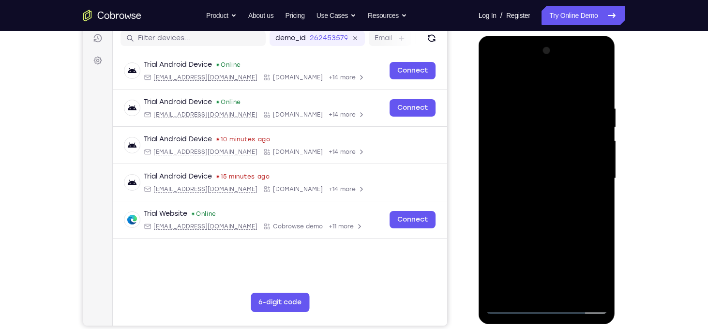
click at [601, 141] on div at bounding box center [547, 178] width 122 height 271
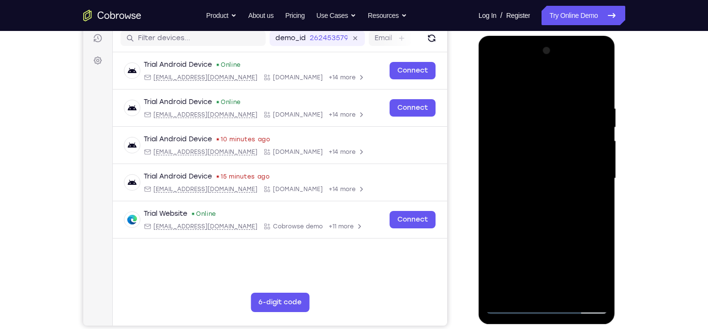
click at [601, 141] on div at bounding box center [547, 178] width 122 height 271
drag, startPoint x: 597, startPoint y: 143, endPoint x: 485, endPoint y: 153, distance: 112.2
click at [485, 153] on div at bounding box center [547, 180] width 137 height 288
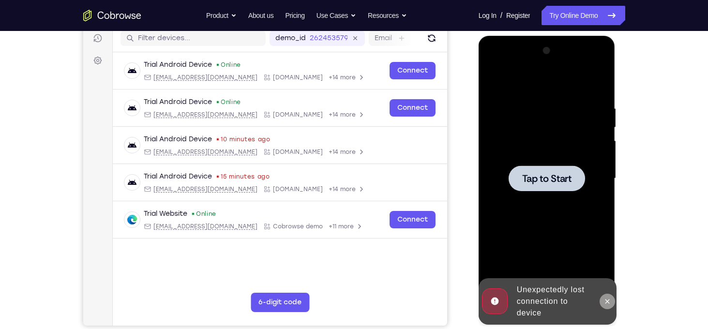
click at [605, 300] on icon at bounding box center [607, 302] width 8 height 8
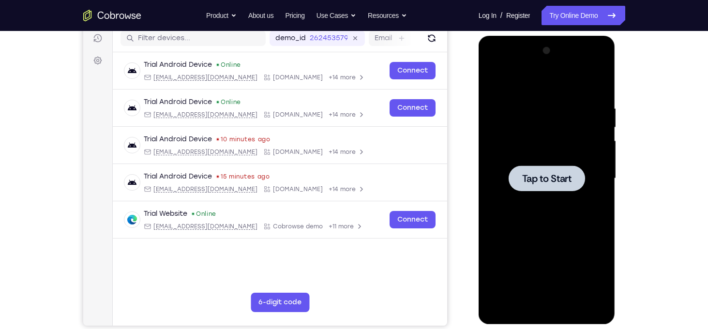
click at [562, 174] on span "Tap to Start" at bounding box center [546, 179] width 49 height 10
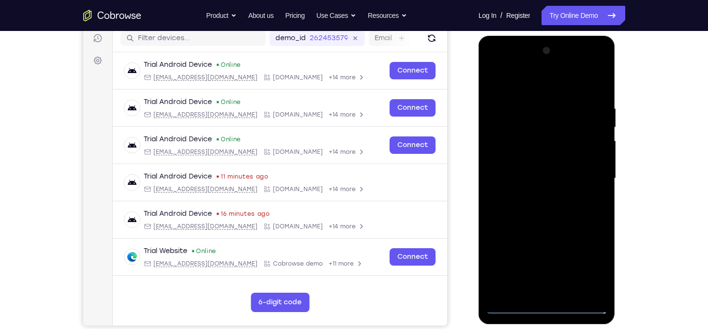
click at [545, 309] on div at bounding box center [547, 178] width 122 height 271
click at [582, 272] on div at bounding box center [547, 178] width 122 height 271
click at [527, 83] on div at bounding box center [547, 178] width 122 height 271
click at [550, 123] on div at bounding box center [547, 178] width 122 height 271
drag, startPoint x: 536, startPoint y: 244, endPoint x: 524, endPoint y: 82, distance: 162.1
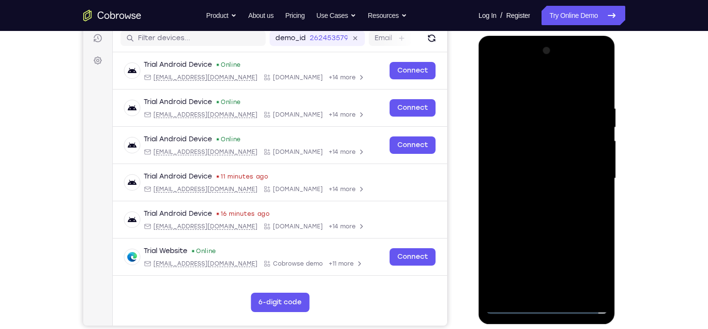
click at [524, 82] on div at bounding box center [547, 178] width 122 height 271
drag, startPoint x: 542, startPoint y: 233, endPoint x: 536, endPoint y: 114, distance: 119.2
click at [536, 114] on div at bounding box center [547, 178] width 122 height 271
click at [548, 205] on div at bounding box center [547, 178] width 122 height 271
drag, startPoint x: 563, startPoint y: 251, endPoint x: 559, endPoint y: 117, distance: 134.1
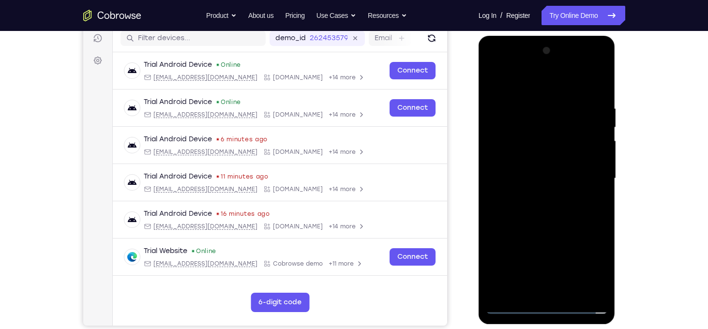
click at [559, 117] on div at bounding box center [547, 178] width 122 height 271
drag, startPoint x: 589, startPoint y: 230, endPoint x: 597, endPoint y: 129, distance: 101.9
click at [597, 129] on div at bounding box center [547, 178] width 122 height 271
click at [557, 134] on div at bounding box center [547, 178] width 122 height 271
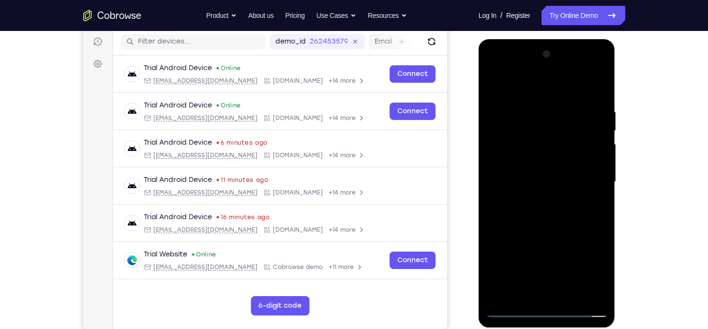
scroll to position [120, 0]
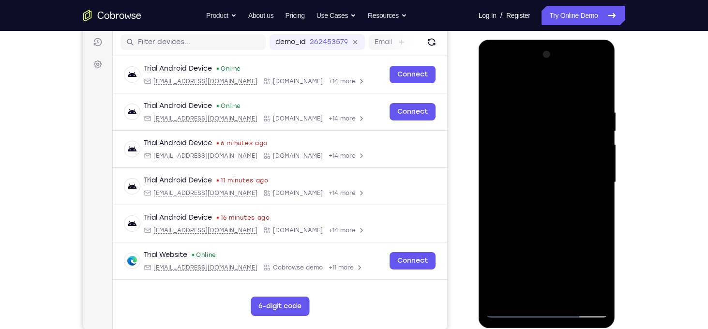
click at [517, 314] on div at bounding box center [547, 182] width 122 height 271
click at [588, 71] on div at bounding box center [547, 182] width 122 height 271
click at [496, 71] on div at bounding box center [547, 182] width 122 height 271
click at [591, 176] on div at bounding box center [547, 182] width 122 height 271
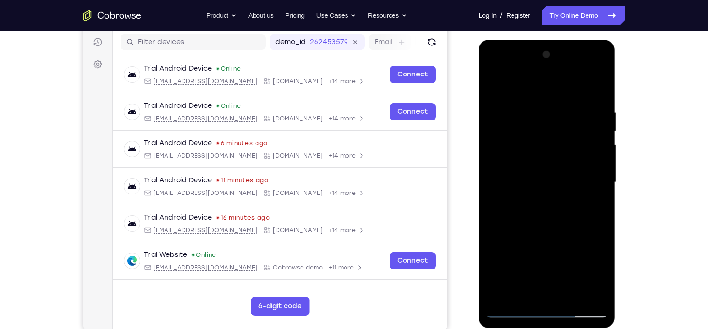
click at [538, 202] on div at bounding box center [547, 182] width 122 height 271
click at [543, 174] on div at bounding box center [547, 182] width 122 height 271
click at [542, 164] on div at bounding box center [547, 182] width 122 height 271
click at [551, 185] on div at bounding box center [547, 182] width 122 height 271
click at [556, 221] on div at bounding box center [547, 182] width 122 height 271
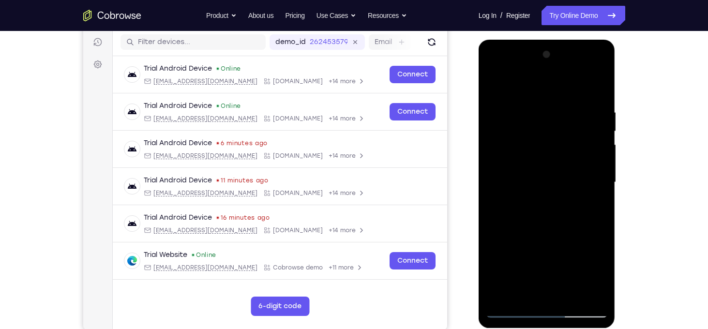
click at [556, 221] on div at bounding box center [547, 182] width 122 height 271
click at [533, 115] on div at bounding box center [547, 182] width 122 height 271
drag, startPoint x: 542, startPoint y: 90, endPoint x: 535, endPoint y: -15, distance: 106.2
click at [535, 40] on html "Online web based iOS Simulators and Android Emulators. Run iPhone, iPad, Mobile…" at bounding box center [548, 185] width 138 height 290
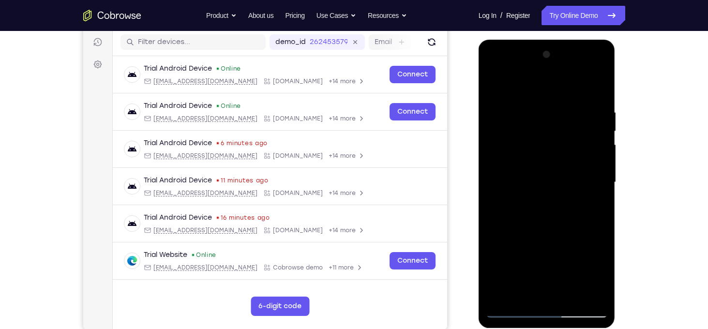
click at [585, 289] on div at bounding box center [547, 182] width 122 height 271
click at [588, 212] on div at bounding box center [547, 182] width 122 height 271
click at [599, 124] on div at bounding box center [547, 182] width 122 height 271
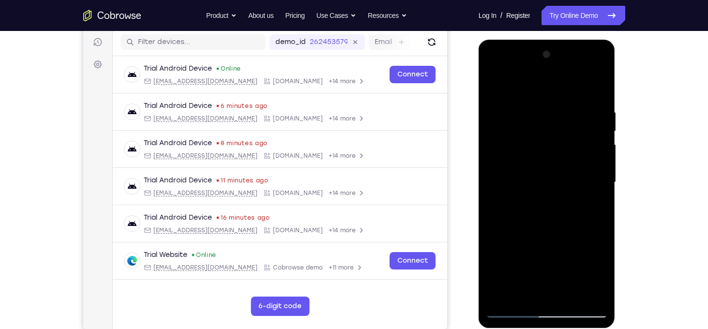
click at [599, 124] on div at bounding box center [547, 182] width 122 height 271
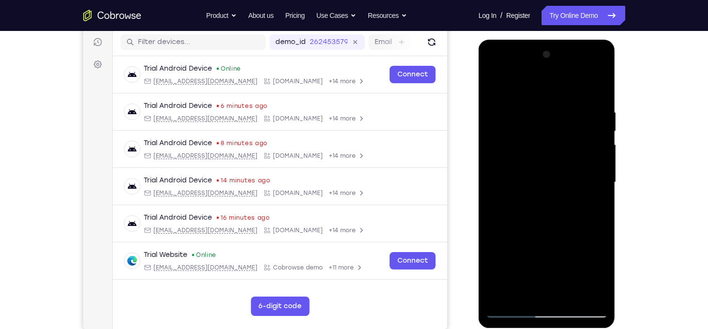
click at [599, 124] on div at bounding box center [547, 182] width 122 height 271
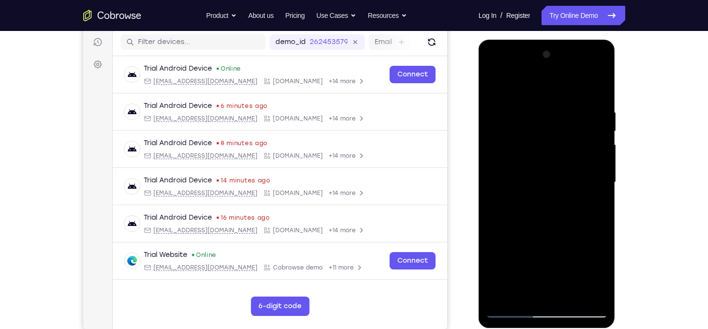
click at [599, 124] on div at bounding box center [547, 182] width 122 height 271
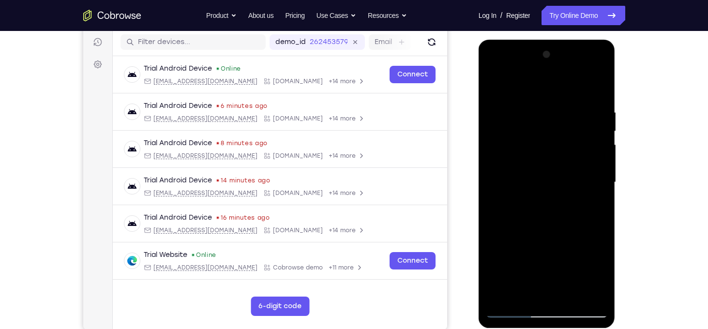
click at [599, 124] on div at bounding box center [547, 182] width 122 height 271
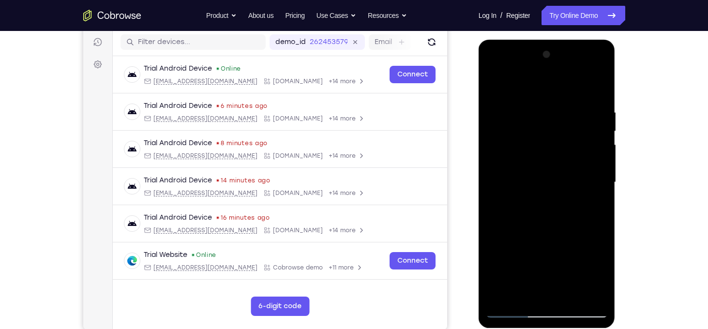
click at [599, 124] on div at bounding box center [547, 182] width 122 height 271
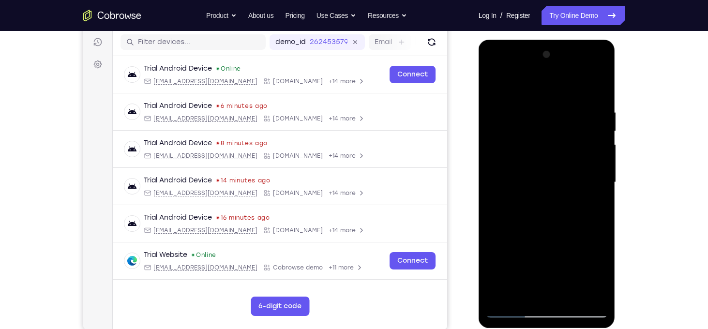
click at [599, 124] on div at bounding box center [547, 182] width 122 height 271
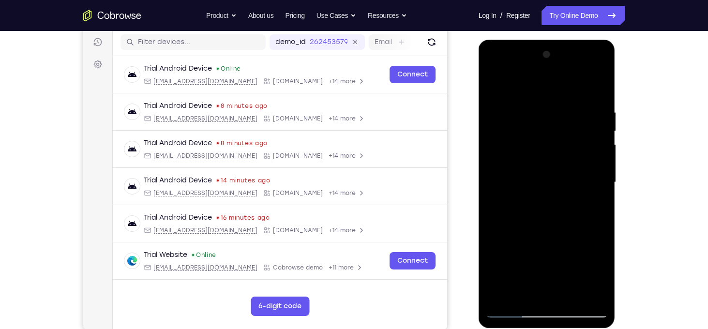
click at [599, 124] on div at bounding box center [547, 182] width 122 height 271
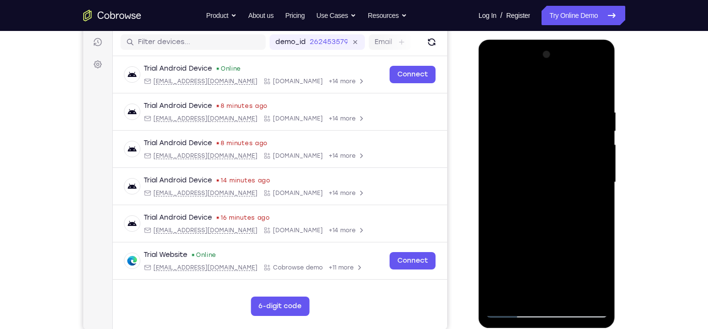
click at [601, 141] on div at bounding box center [547, 182] width 122 height 271
click at [598, 173] on div at bounding box center [547, 182] width 122 height 271
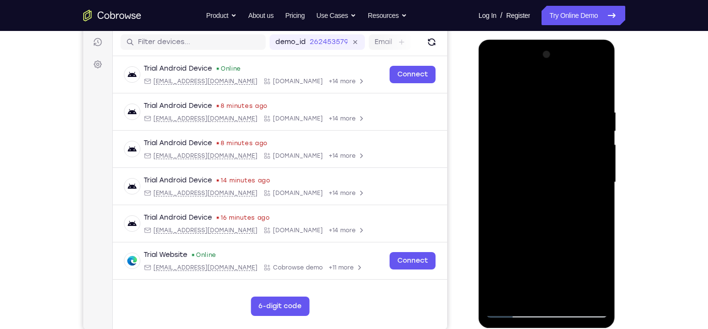
click at [598, 173] on div at bounding box center [547, 182] width 122 height 271
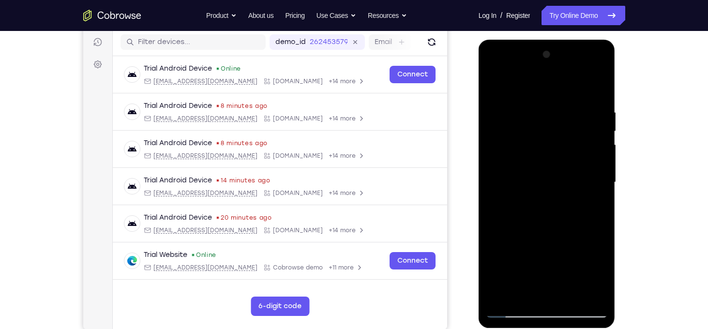
click at [598, 173] on div at bounding box center [547, 182] width 122 height 271
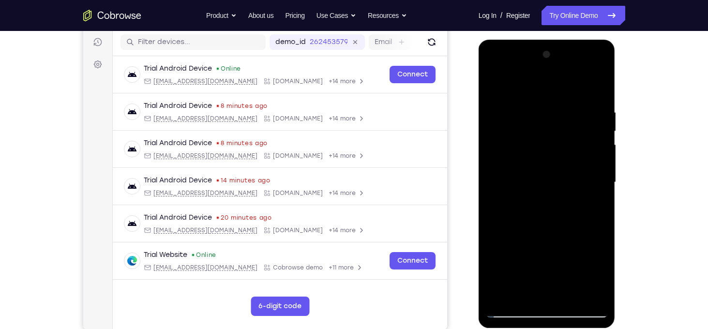
click at [598, 173] on div at bounding box center [547, 182] width 122 height 271
